Goal: Find specific page/section: Find specific page/section

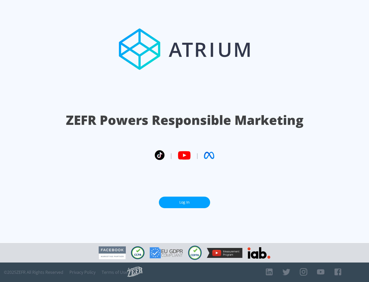
click at [185, 202] on link "Log In" at bounding box center [184, 203] width 51 height 12
